Goal: Feedback & Contribution: Contribute content

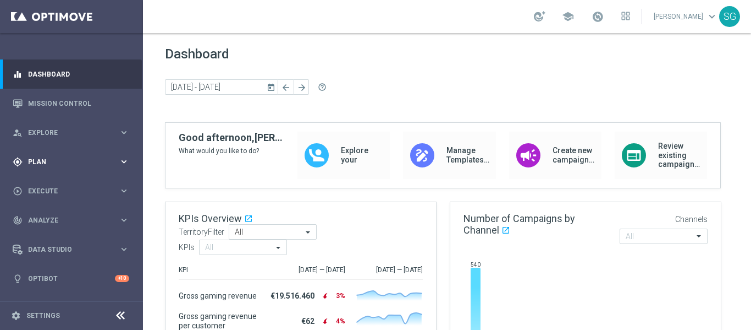
click at [91, 163] on span "Plan" at bounding box center [73, 161] width 91 height 7
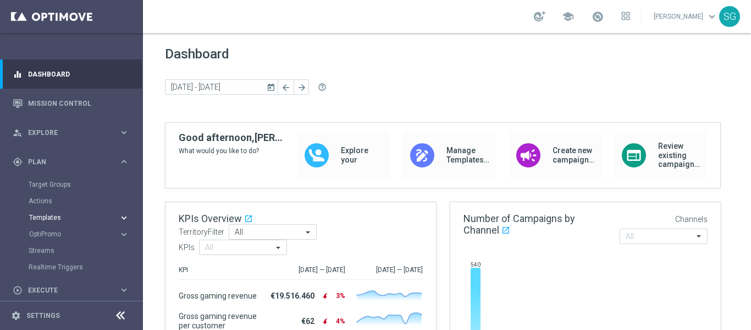
click at [46, 215] on span "Templates" at bounding box center [68, 217] width 79 height 7
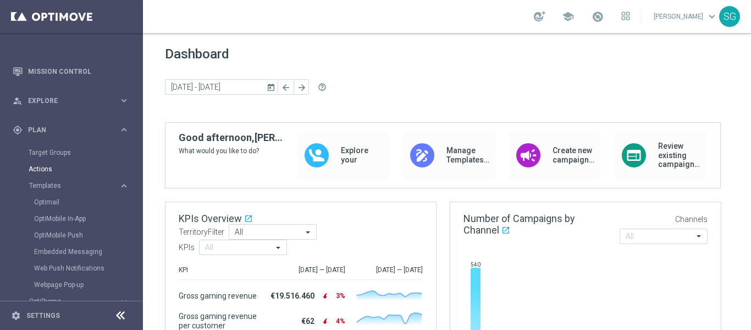
scroll to position [34, 0]
click at [53, 200] on link "Optimail" at bounding box center [74, 200] width 80 height 9
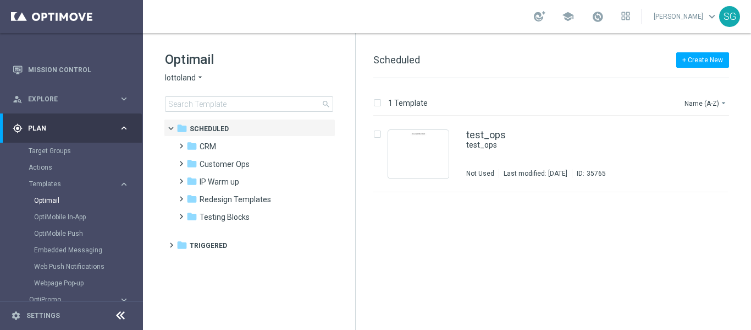
click at [116, 313] on icon at bounding box center [120, 315] width 13 height 13
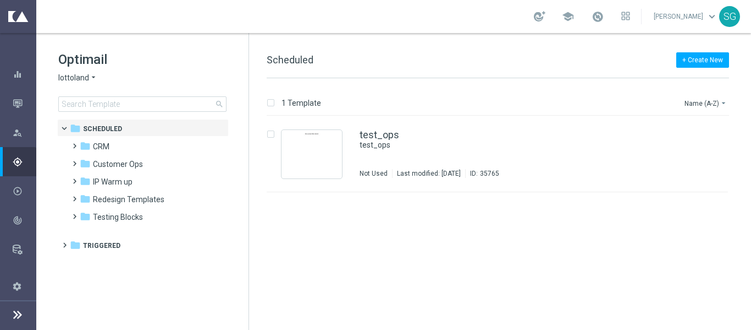
click at [88, 75] on span "lottoland" at bounding box center [73, 78] width 31 height 10
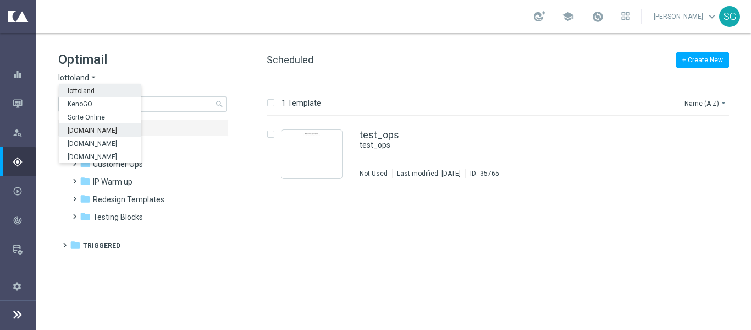
click at [0, 0] on span "[DOMAIN_NAME]" at bounding box center [0, 0] width 0 height 0
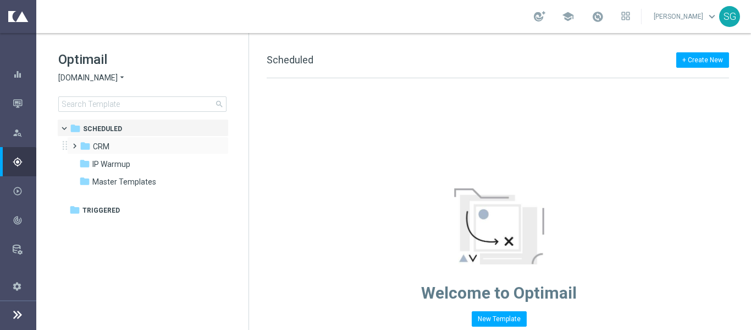
click at [75, 142] on span at bounding box center [72, 141] width 5 height 4
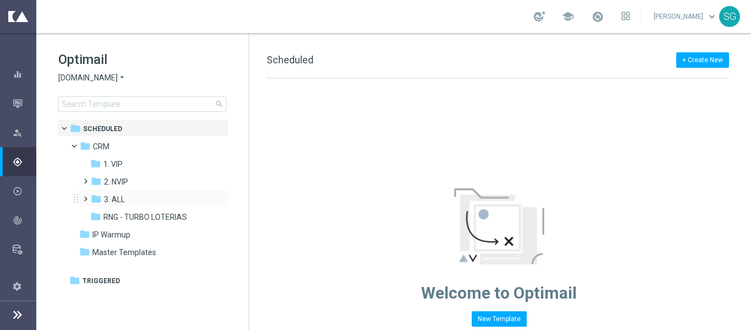
click at [84, 196] on span at bounding box center [83, 193] width 5 height 4
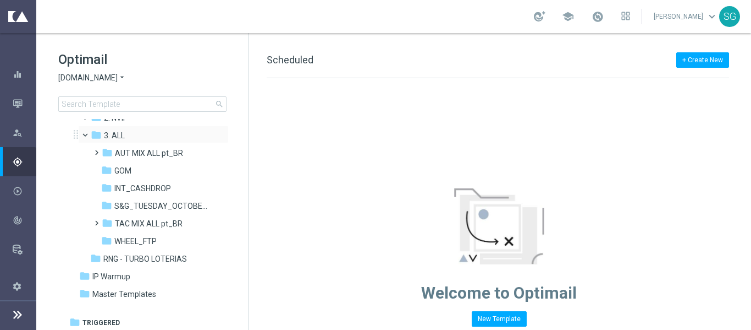
scroll to position [67, 0]
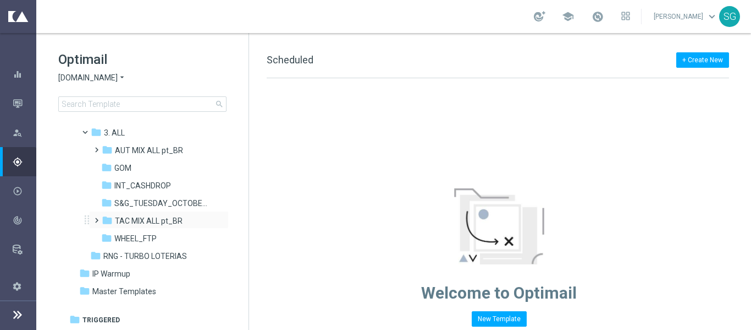
click at [97, 217] on span at bounding box center [94, 215] width 5 height 4
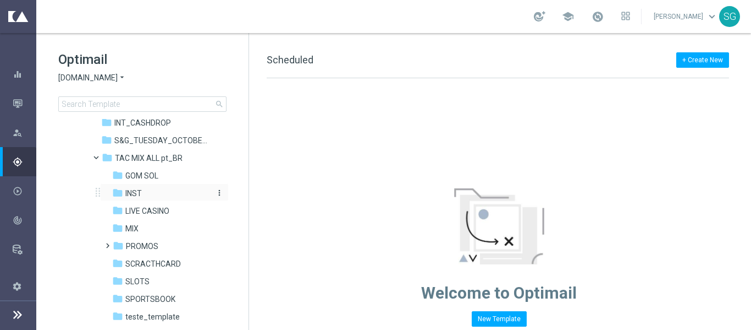
scroll to position [129, 0]
click at [142, 305] on div "folder SPORTSBOOK" at bounding box center [161, 299] width 99 height 13
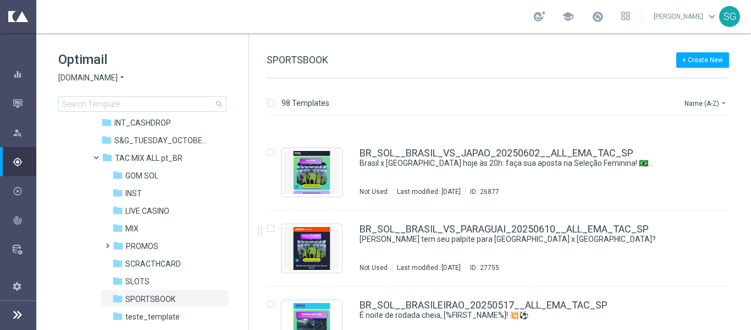
scroll to position [575, 0]
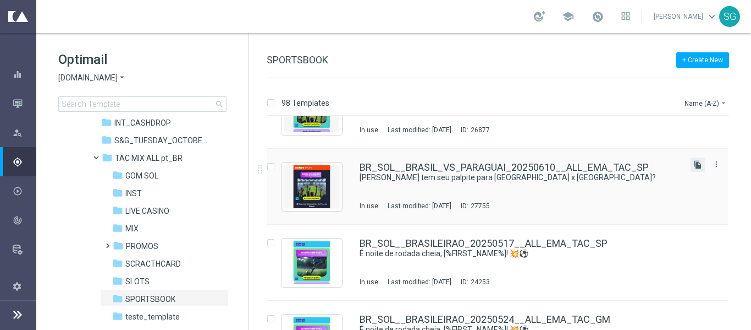
click at [694, 162] on icon "file_copy" at bounding box center [698, 164] width 9 height 9
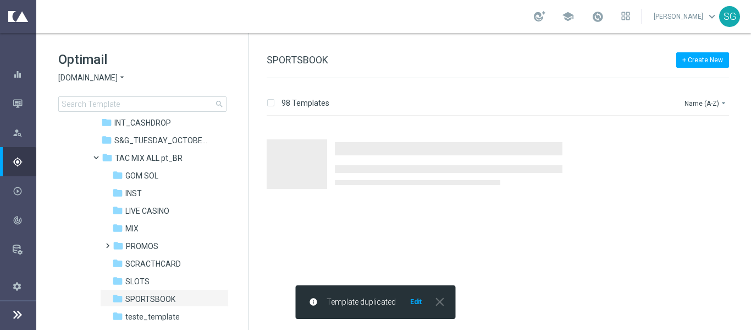
scroll to position [0, 0]
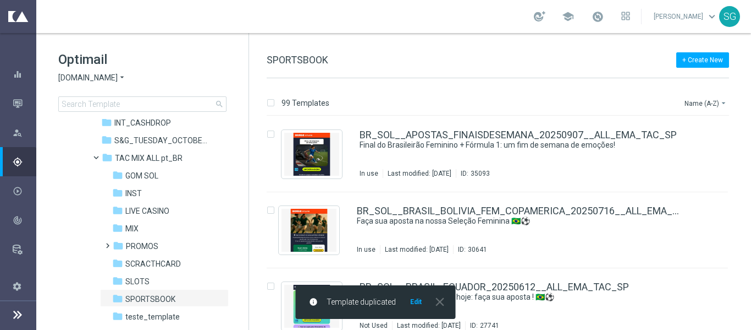
click at [416, 303] on button "Edit" at bounding box center [416, 301] width 14 height 9
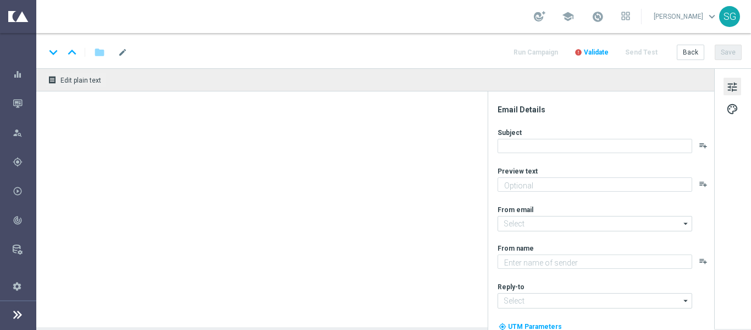
type input "BR_SOL__BRASIL_VS_PARAGUAI_20250610__ALL_EMA_TAC_SP(3)"
type textarea "[DEMOGRAPHIC_DATA] agora mesmo, [%FIRST_NAME%]!"
type input "[EMAIL_ADDRESS][DOMAIN_NAME]"
type textarea "[DOMAIN_NAME]"
type input "[EMAIL_ADDRESS][DOMAIN_NAME]"
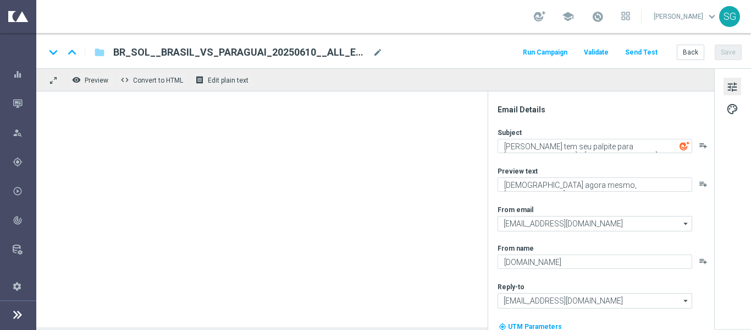
click at [184, 50] on span "BR_SOL__BRASIL_VS_PARAGUAI_20250610__ALL_EMA_TAC_SP(3)" at bounding box center [240, 52] width 255 height 13
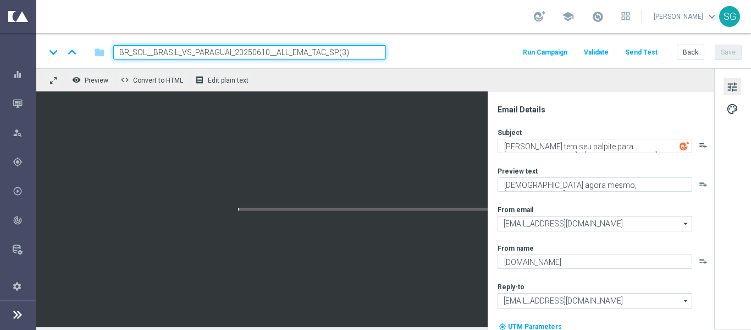
click at [184, 50] on input "BR_SOL__BRASIL_VS_PARAGUAI_20250610__ALL_EMA_TAC_SP(3)" at bounding box center [249, 52] width 273 height 14
type input "teste"
click at [442, 46] on div "keyboard_arrow_down keyboard_arrow_up folder teste Run Campaign Validate Send T…" at bounding box center [393, 52] width 697 height 14
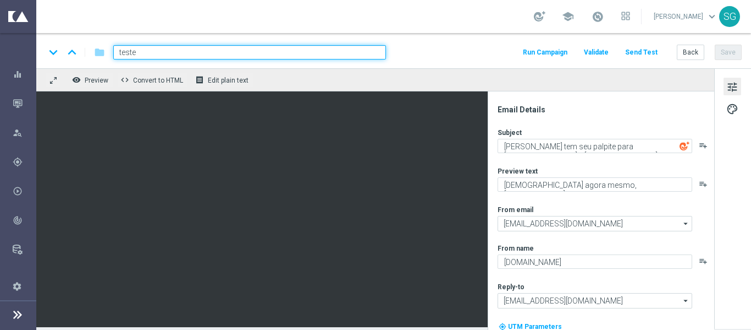
click at [361, 52] on input "teste" at bounding box center [249, 52] width 273 height 14
drag, startPoint x: 361, startPoint y: 52, endPoint x: 403, endPoint y: 44, distance: 43.2
click at [403, 44] on div "keyboard_arrow_down keyboard_arrow_up folder teste Run Campaign Validate Send T…" at bounding box center [393, 50] width 715 height 35
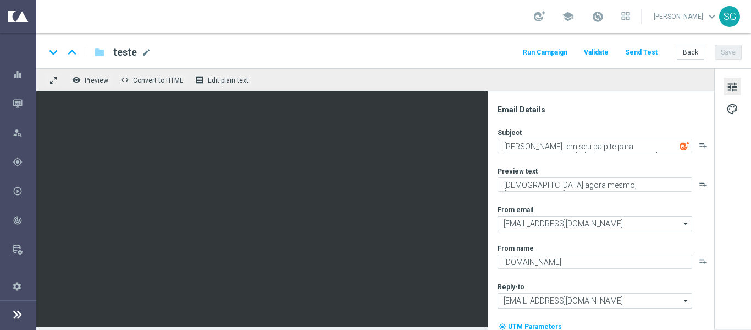
click at [403, 44] on div "keyboard_arrow_down keyboard_arrow_up folder teste teste mode_edit Run Campaign…" at bounding box center [393, 50] width 715 height 35
click at [723, 50] on button "Save" at bounding box center [728, 52] width 27 height 15
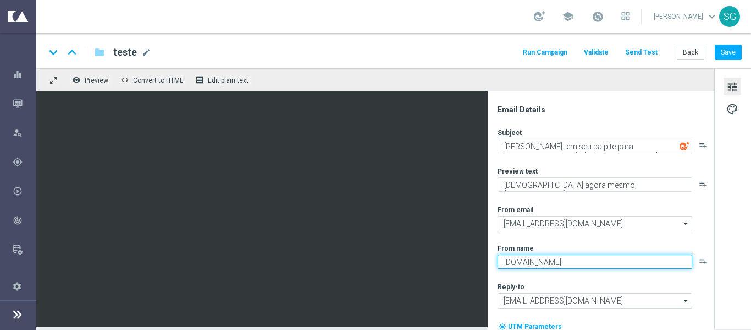
click at [581, 264] on textarea "[DOMAIN_NAME]" at bounding box center [595, 261] width 195 height 14
type textarea "Sorte Online Betz"
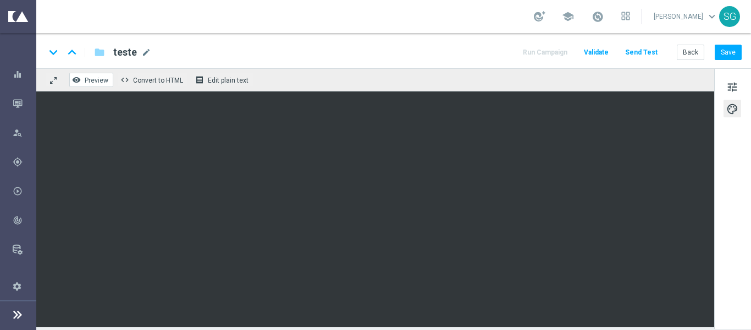
click at [100, 83] on span "Preview" at bounding box center [97, 80] width 24 height 8
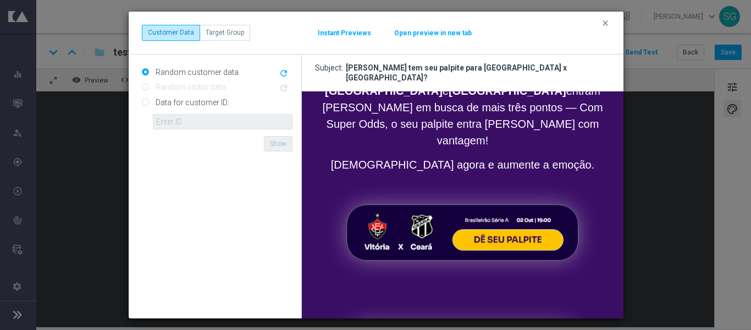
scroll to position [502, 0]
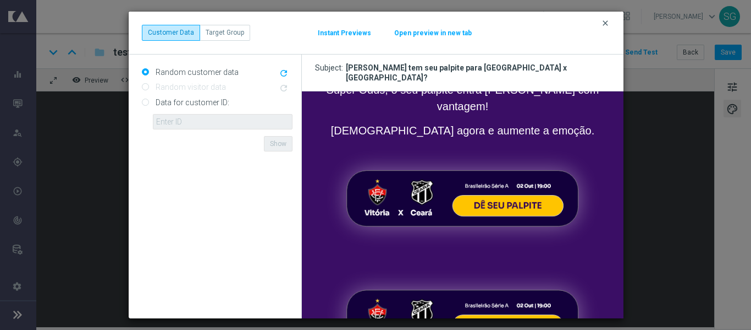
click at [603, 26] on icon "clear" at bounding box center [605, 23] width 9 height 9
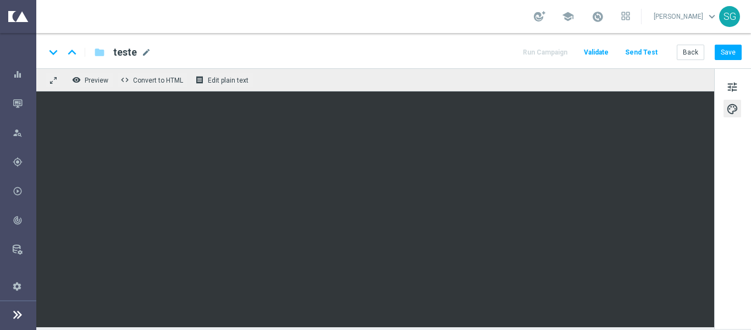
scroll to position [0, 0]
